Goal: Use online tool/utility: Utilize a website feature to perform a specific function

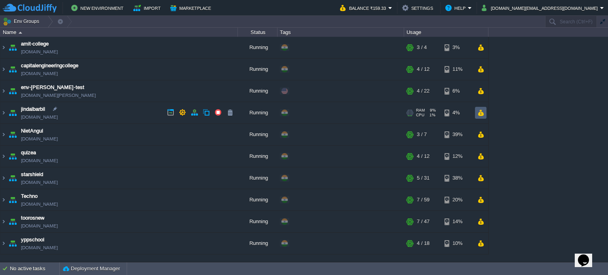
click at [482, 112] on button "button" at bounding box center [481, 112] width 7 height 7
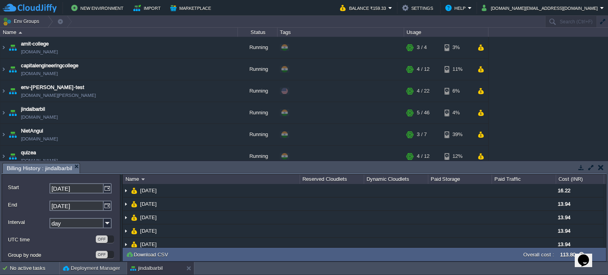
click at [600, 168] on button "button" at bounding box center [602, 167] width 6 height 7
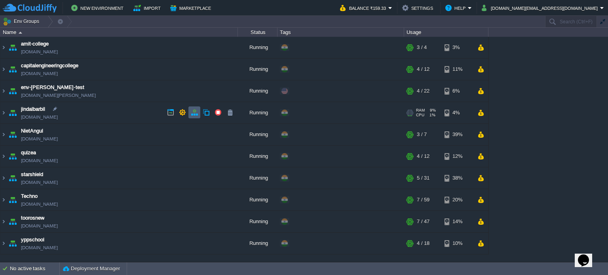
click at [193, 112] on button "button" at bounding box center [194, 112] width 7 height 7
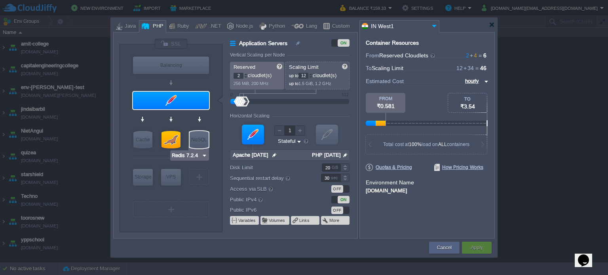
type input "MariaDB 10.11.2"
click at [164, 136] on div at bounding box center [171, 139] width 19 height 17
type input "SQL Databases"
type input "4"
type input "34"
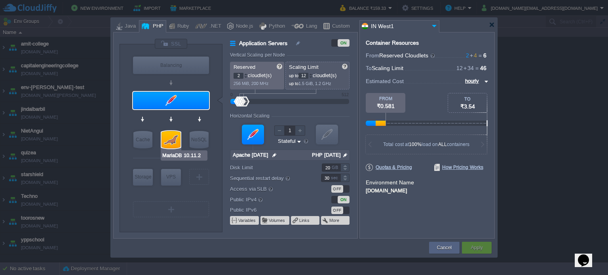
type input "MariaDB 10.11.2"
type input "null"
type input "10.11.2"
type input "Stateless"
type input "200"
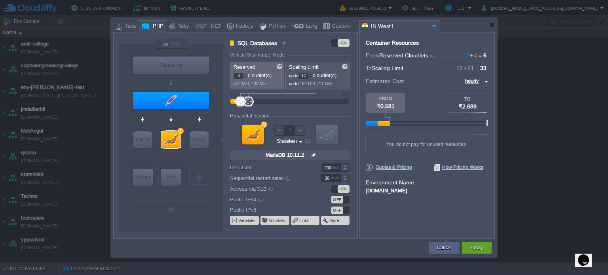
click at [312, 77] on div at bounding box center [311, 77] width 4 height 3
type input "18"
click at [313, 75] on div at bounding box center [311, 74] width 4 height 3
click at [486, 253] on div "Apply" at bounding box center [477, 248] width 30 height 12
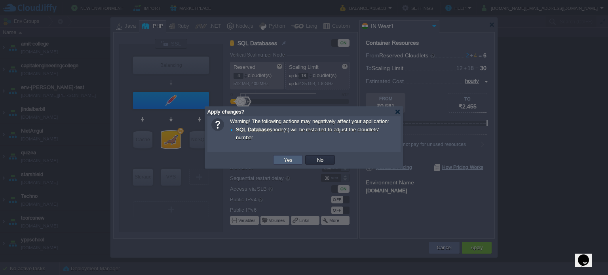
click at [292, 162] on button "Yes" at bounding box center [288, 159] width 13 height 7
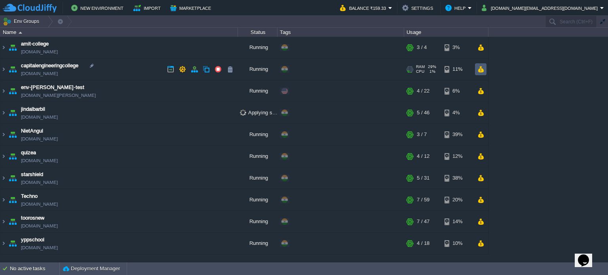
click at [484, 71] on td at bounding box center [480, 69] width 11 height 12
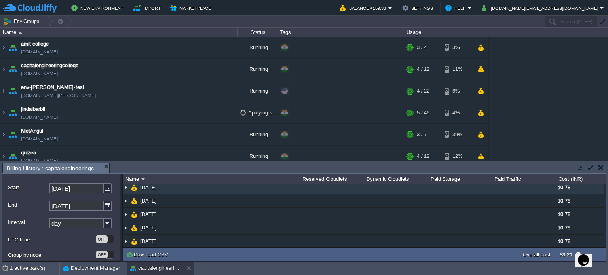
scroll to position [46, 0]
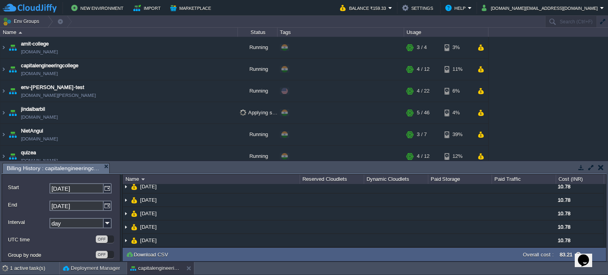
click at [601, 168] on button "button" at bounding box center [602, 167] width 6 height 7
